Goal: Information Seeking & Learning: Compare options

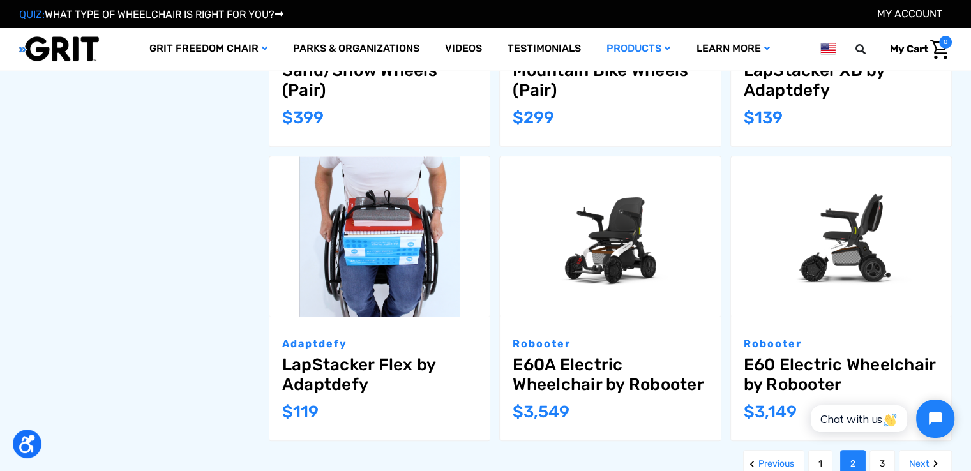
scroll to position [1340, 0]
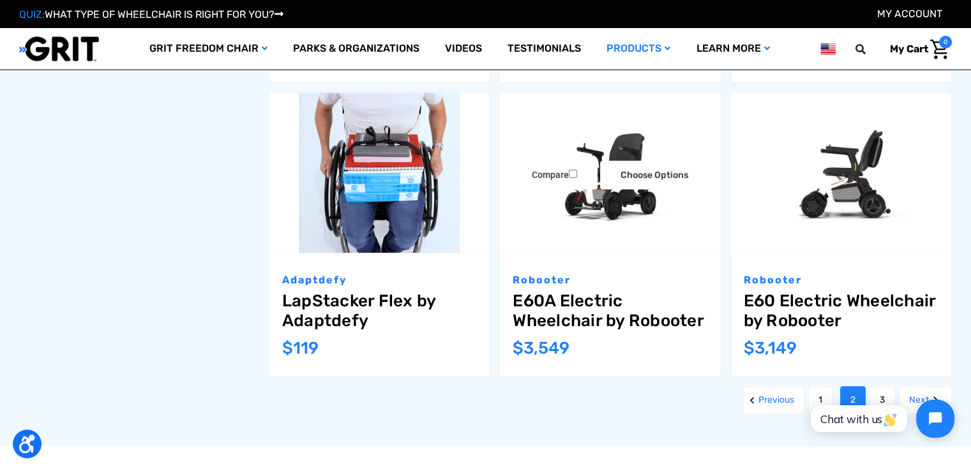
click at [640, 292] on link "E60A Electric Wheelchair by Robooter" at bounding box center [610, 311] width 195 height 40
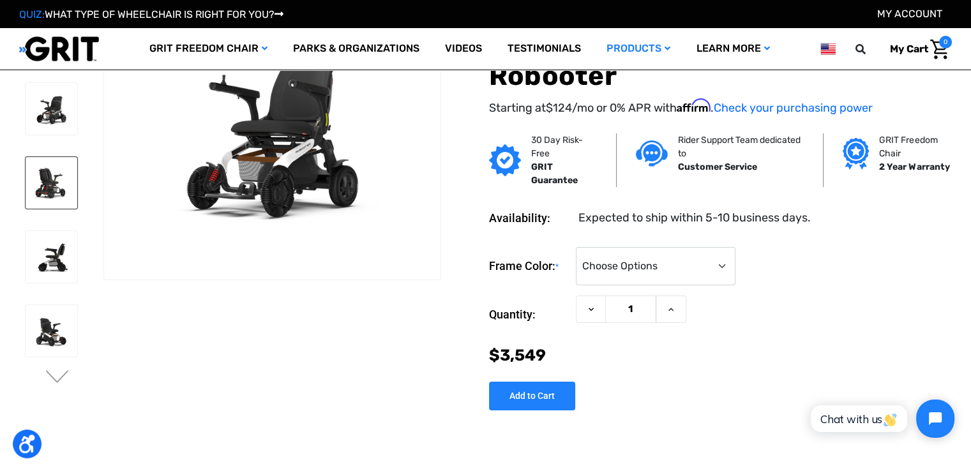
click at [38, 199] on img at bounding box center [52, 183] width 52 height 52
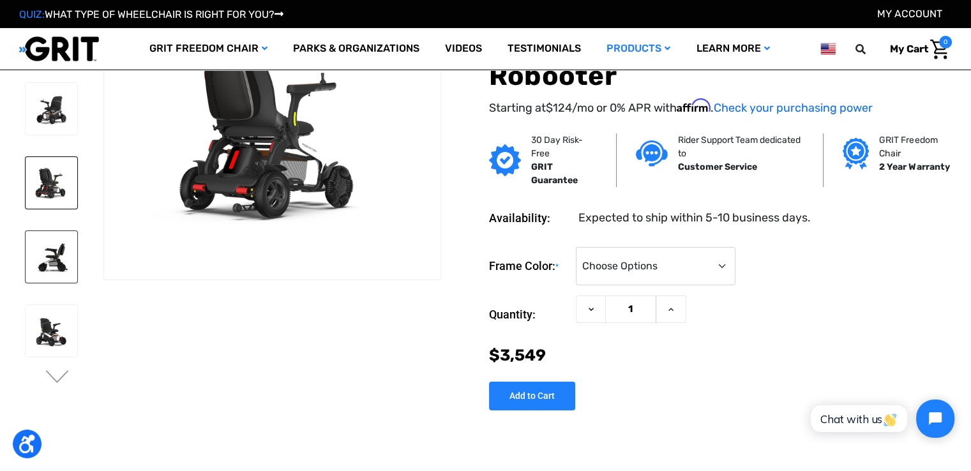
click at [47, 233] on img at bounding box center [52, 257] width 52 height 52
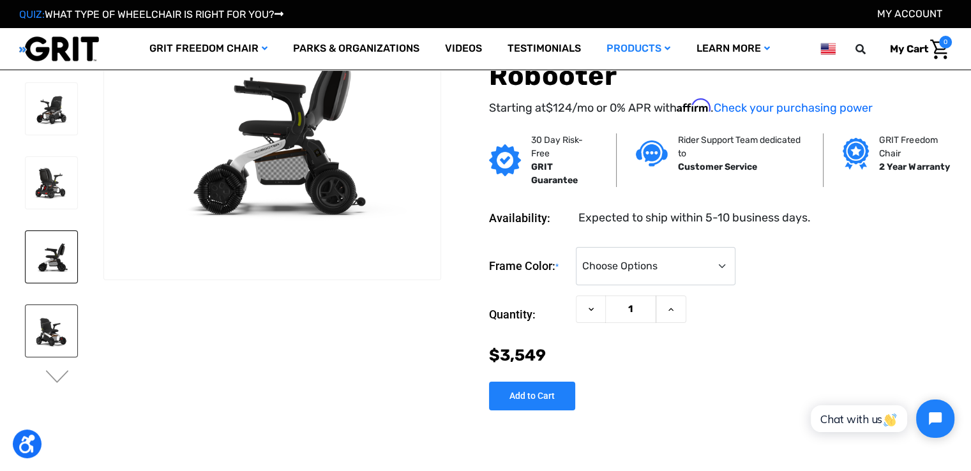
click at [40, 343] on img at bounding box center [52, 331] width 52 height 52
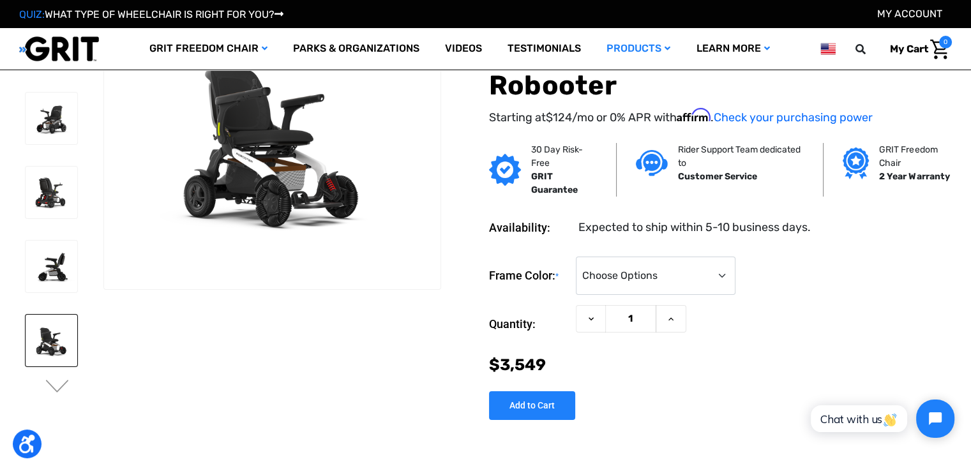
scroll to position [128, 0]
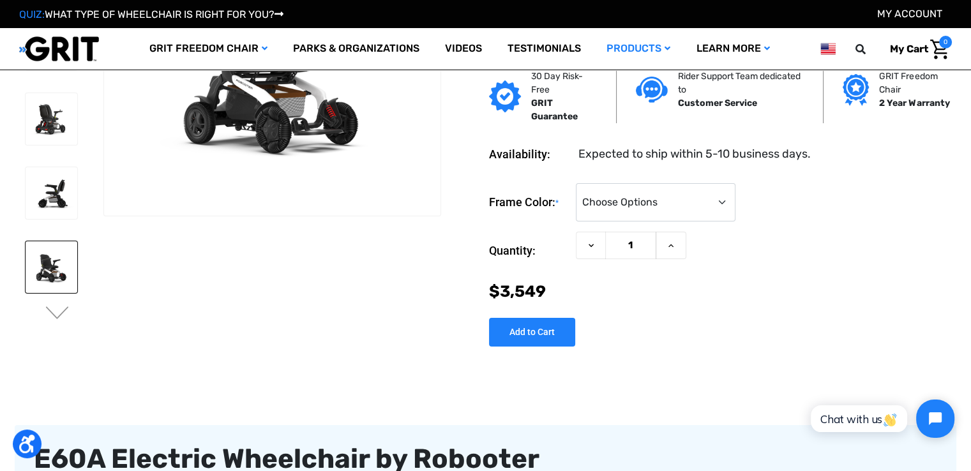
click at [56, 315] on button "Next" at bounding box center [57, 313] width 27 height 15
click at [51, 269] on img at bounding box center [52, 265] width 52 height 52
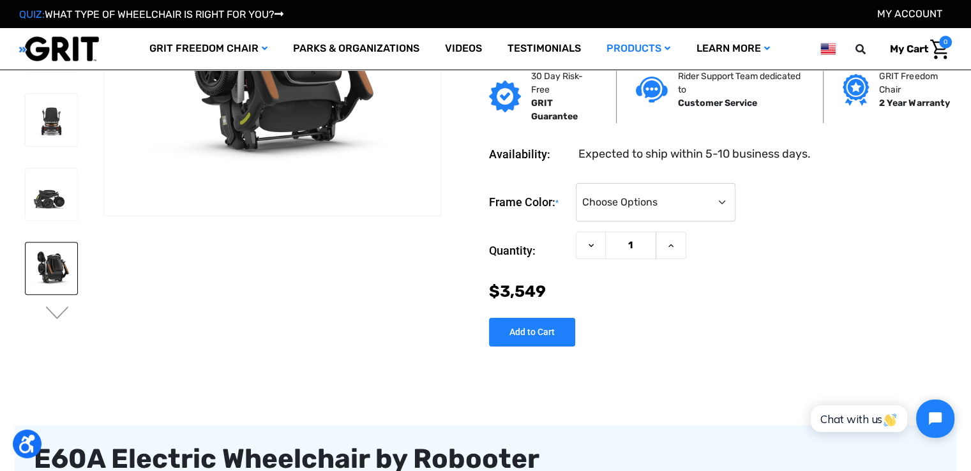
click at [51, 269] on img at bounding box center [52, 269] width 52 height 52
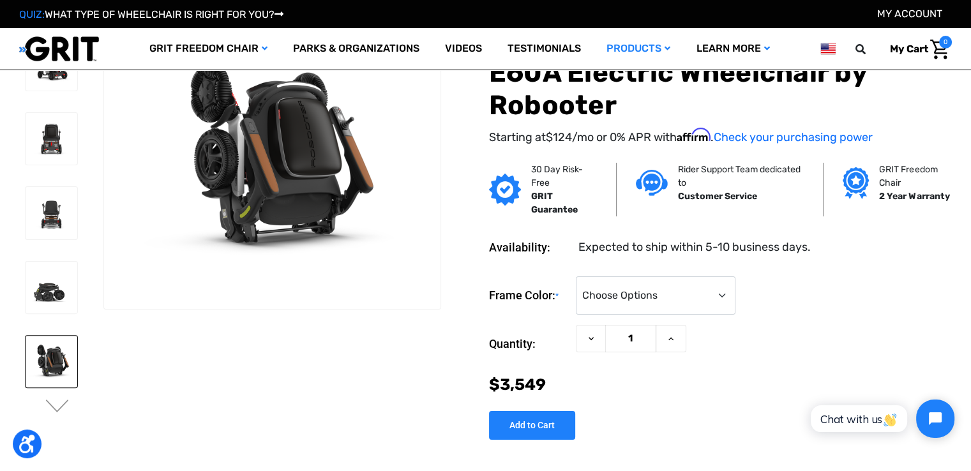
scroll to position [64, 0]
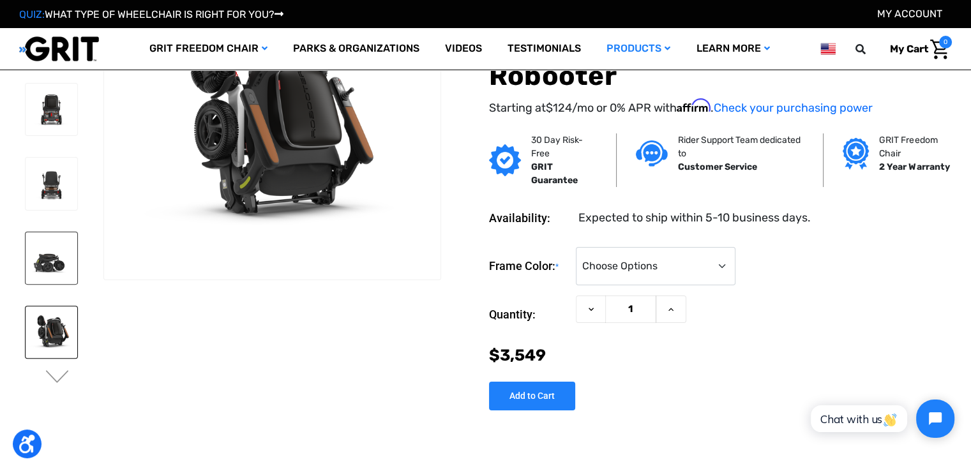
click at [49, 258] on img at bounding box center [52, 258] width 52 height 52
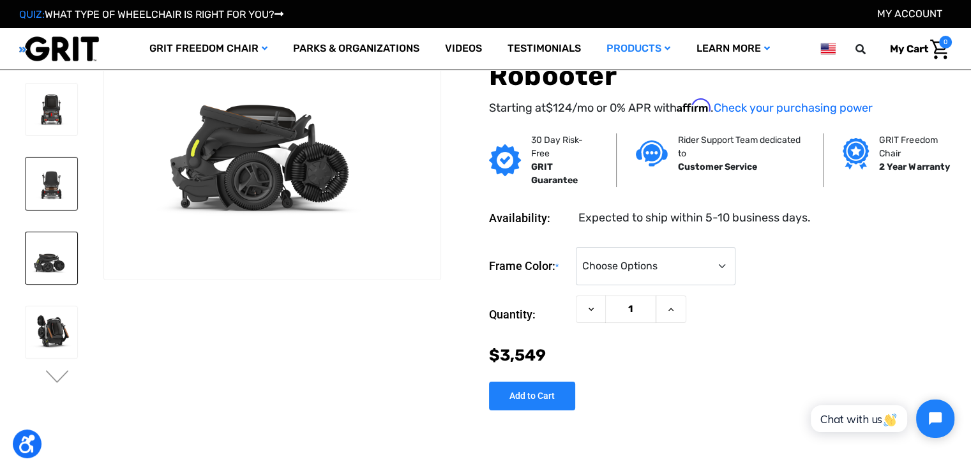
click at [61, 188] on img at bounding box center [52, 184] width 52 height 52
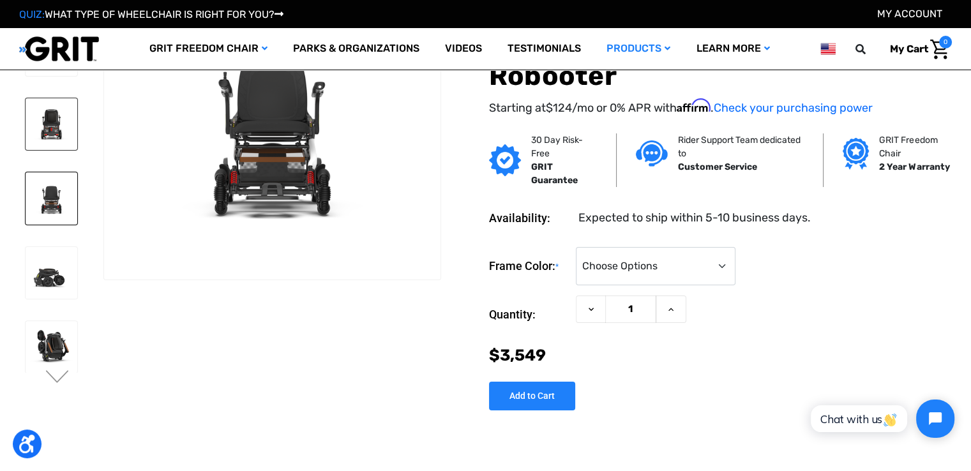
click at [54, 109] on img at bounding box center [52, 124] width 52 height 52
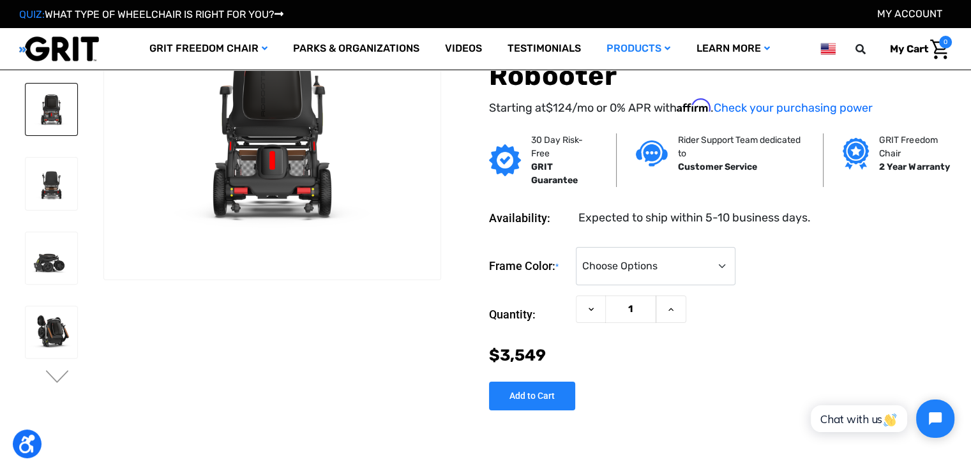
scroll to position [0, 0]
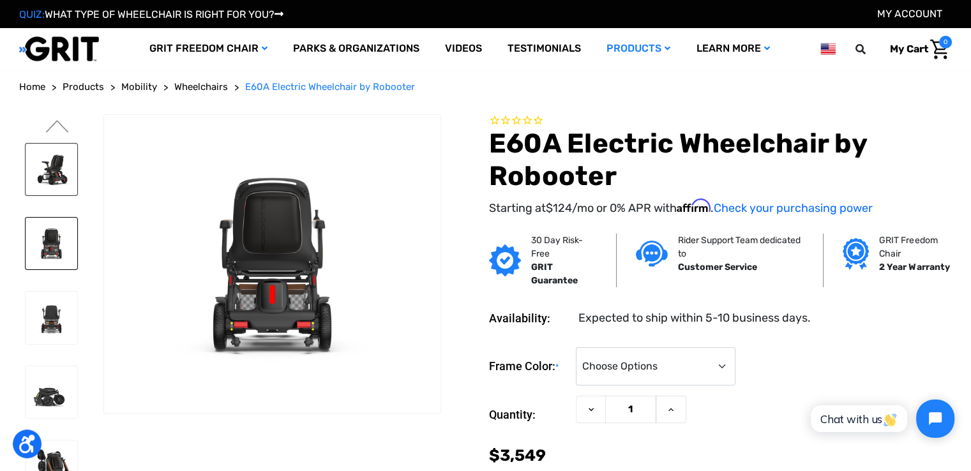
click at [46, 181] on img at bounding box center [52, 170] width 52 height 52
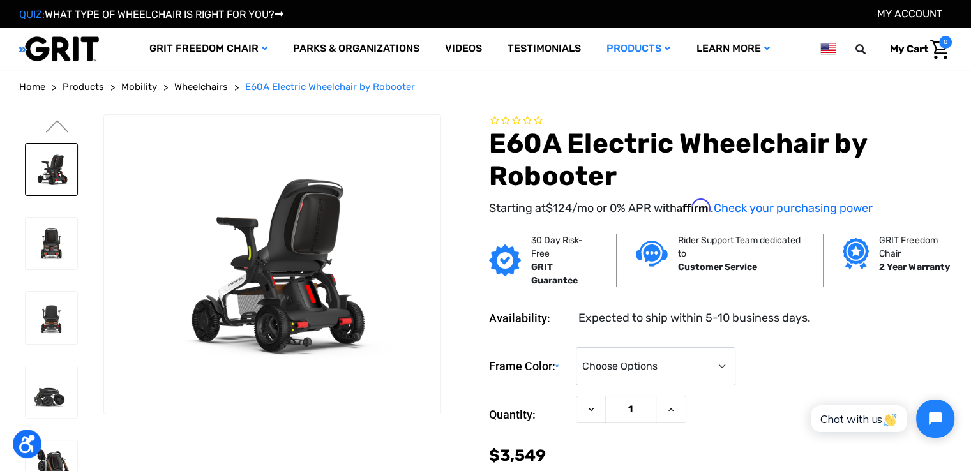
click at [47, 180] on img at bounding box center [52, 170] width 52 height 52
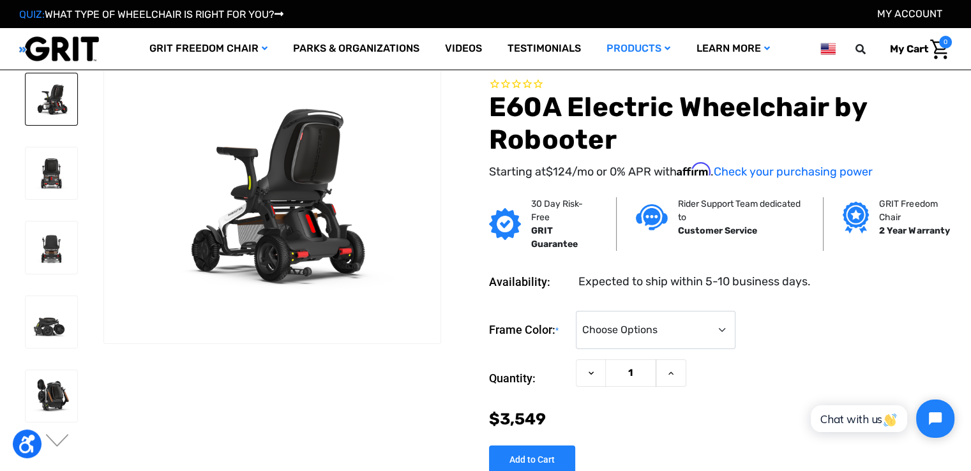
scroll to position [64, 0]
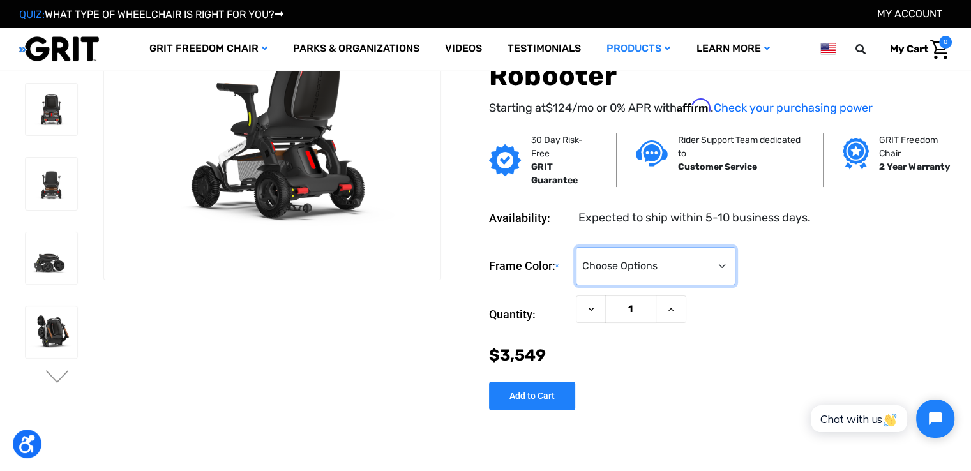
click at [629, 264] on select "Choose Options White Gray Green" at bounding box center [656, 266] width 160 height 38
select select "1380"
click at [576, 247] on select "Choose Options White Gray Green" at bounding box center [656, 266] width 160 height 38
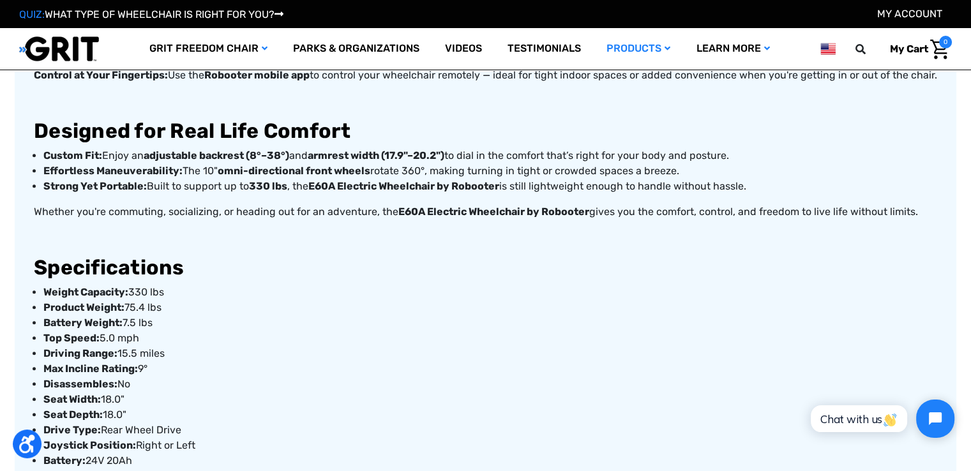
scroll to position [766, 0]
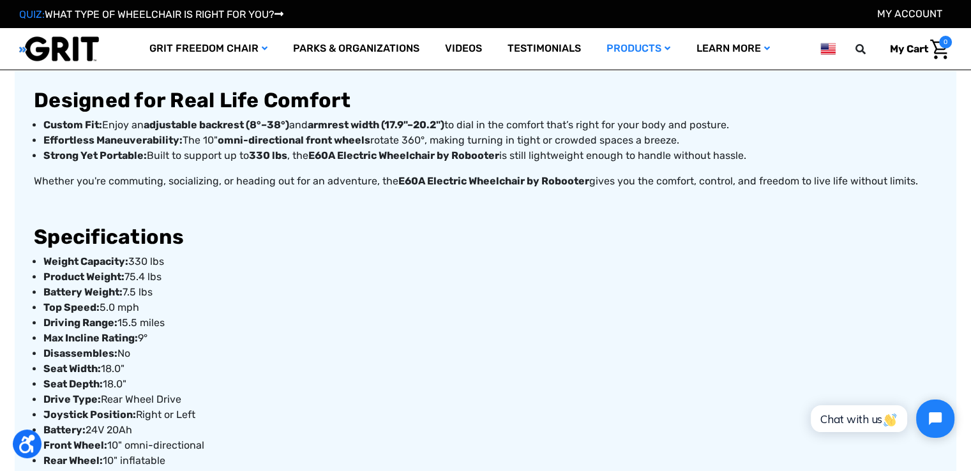
drag, startPoint x: 163, startPoint y: 280, endPoint x: 45, endPoint y: 277, distance: 118.1
click at [45, 277] on p "Product Weight: 75.4 lbs" at bounding box center [490, 276] width 894 height 15
click at [47, 275] on strong "Product Weight:" at bounding box center [83, 277] width 81 height 12
click at [41, 276] on ul "Weight Capacity: 330 lbs Product Weight: 75.4 lbs Battery Weight: 7.5 lbs Top S…" at bounding box center [485, 415] width 903 height 322
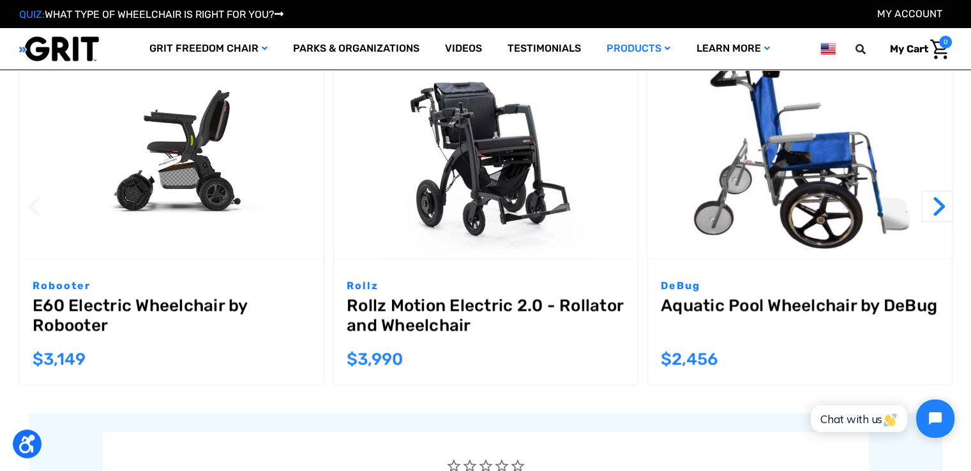
scroll to position [2106, 0]
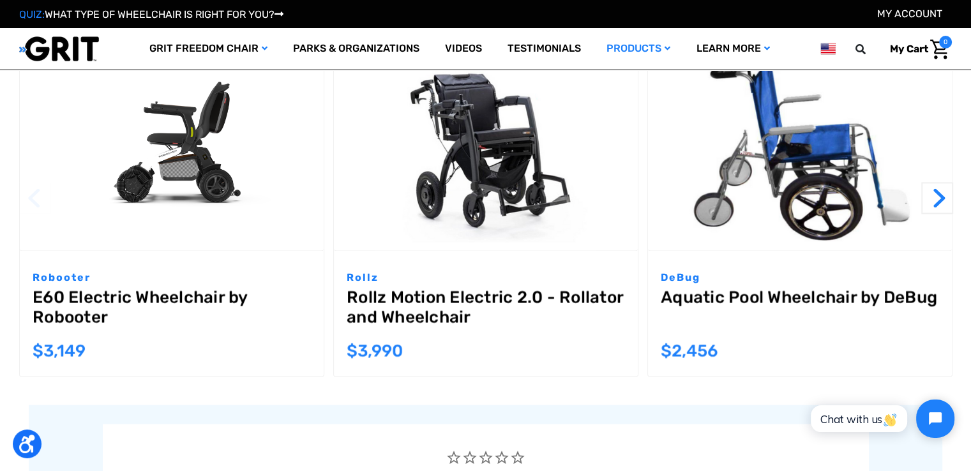
click at [470, 307] on link "Rollz Motion Electric 2.0 - Rollator and Wheelchair" at bounding box center [486, 310] width 278 height 46
